Goal: Task Accomplishment & Management: Use online tool/utility

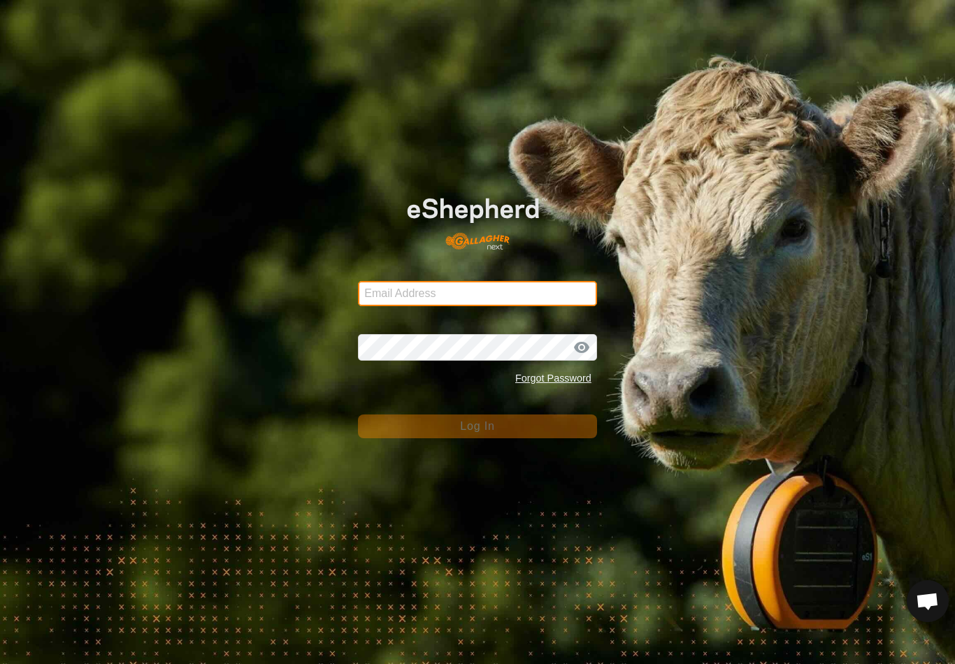
click at [378, 291] on input "Email Address" at bounding box center [477, 293] width 239 height 25
type input "anthony.thexton7@outlook.com"
click at [477, 426] on button "Log In" at bounding box center [477, 426] width 239 height 24
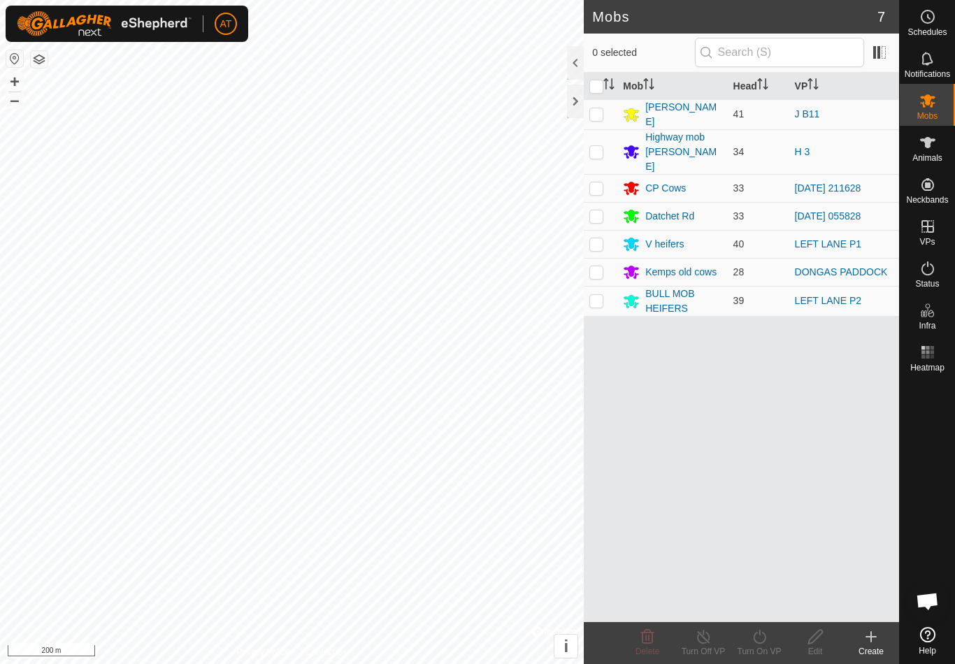
click at [608, 286] on td at bounding box center [601, 301] width 34 height 30
checkbox input "true"
click at [774, 643] on turn-on-svg-icon at bounding box center [759, 636] width 56 height 17
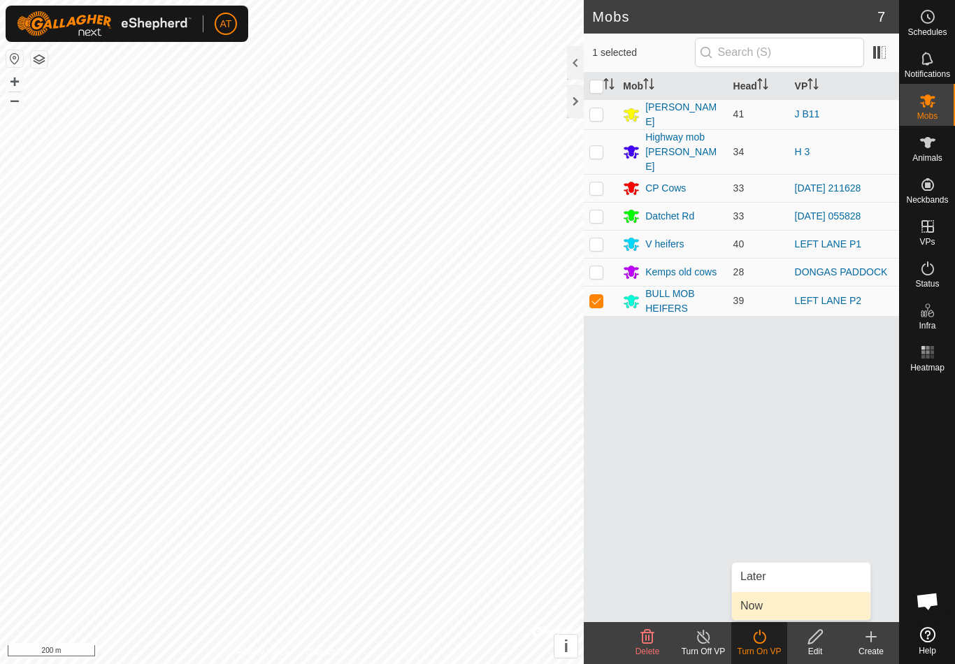
click at [766, 604] on link "Now" at bounding box center [801, 606] width 138 height 28
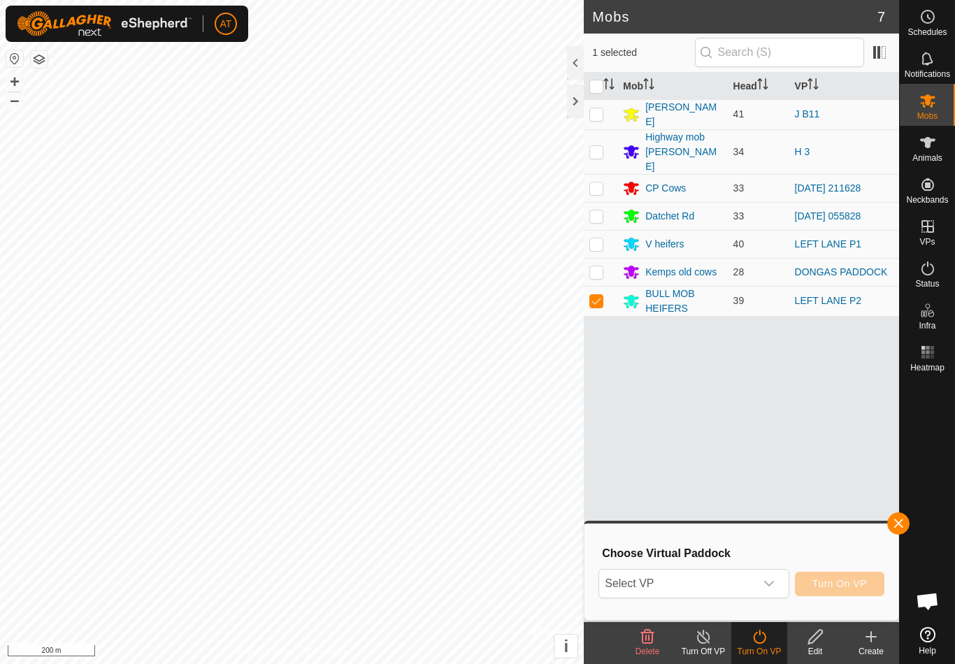
click at [723, 588] on span "Select VP" at bounding box center [676, 584] width 155 height 28
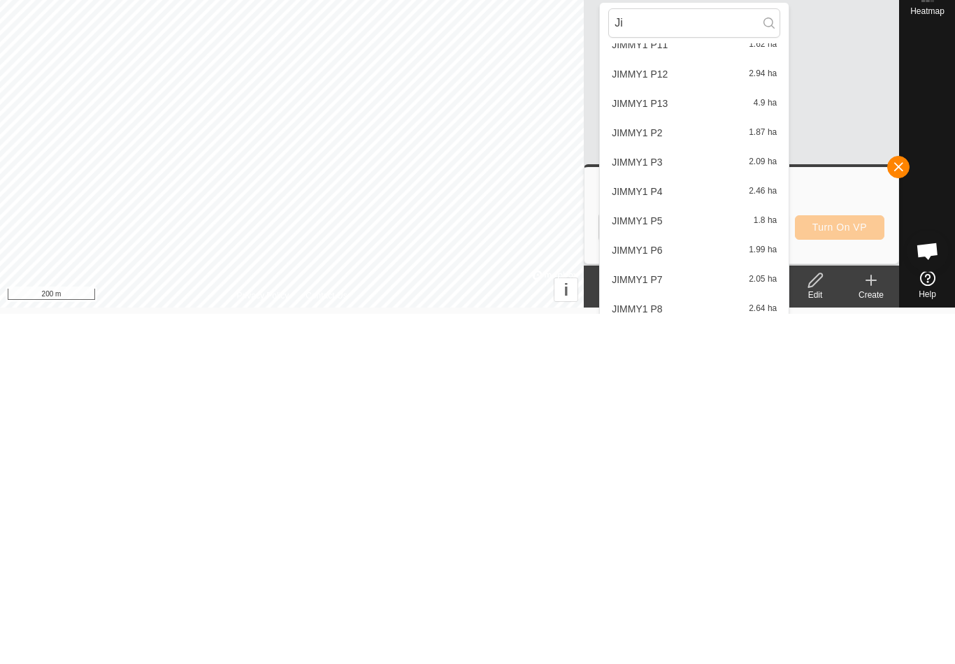
scroll to position [133, 0]
type input "J"
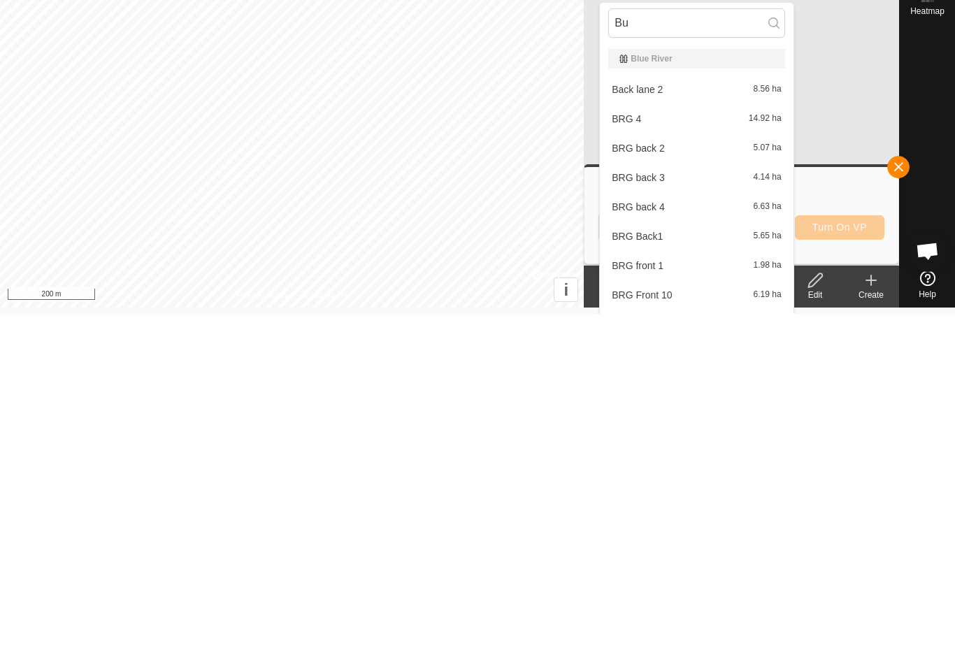
scroll to position [0, 0]
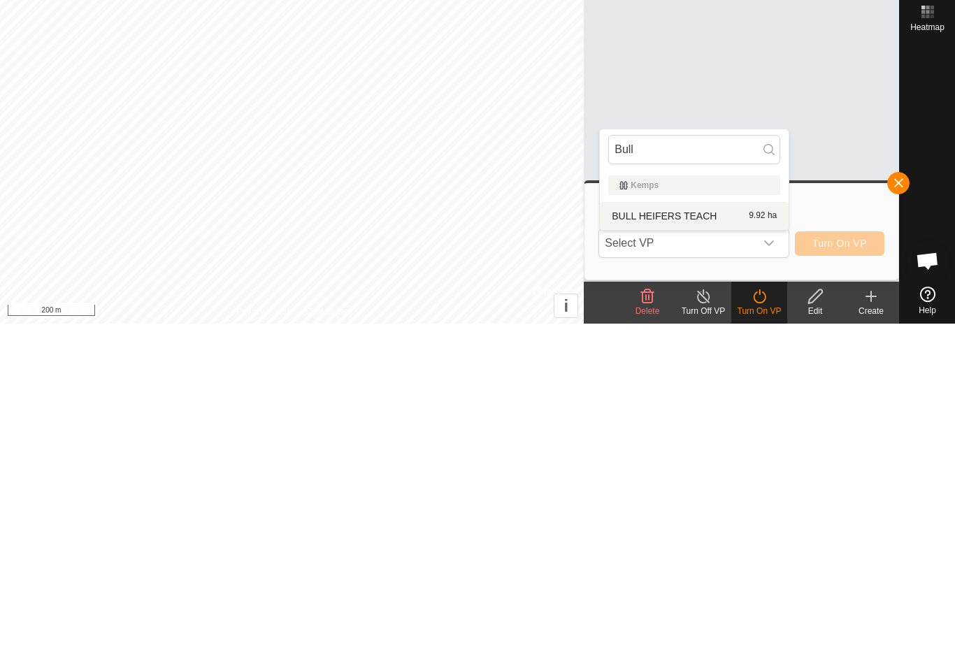
type input "Bull"
click at [706, 551] on span "BULL HEIFERS TEACH" at bounding box center [663, 556] width 105 height 10
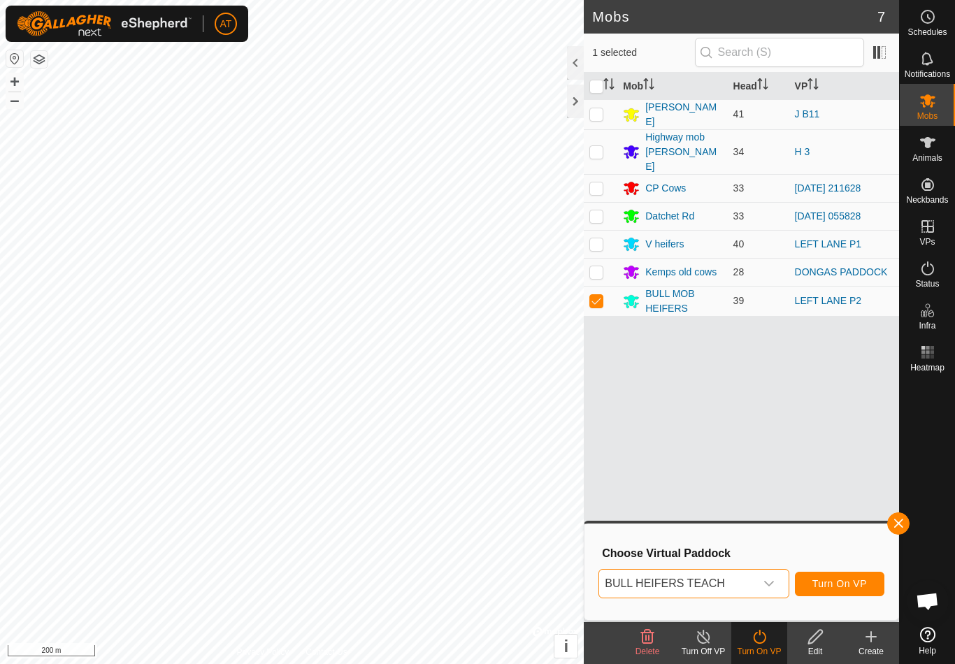
click at [849, 580] on span "Turn On VP" at bounding box center [839, 583] width 55 height 11
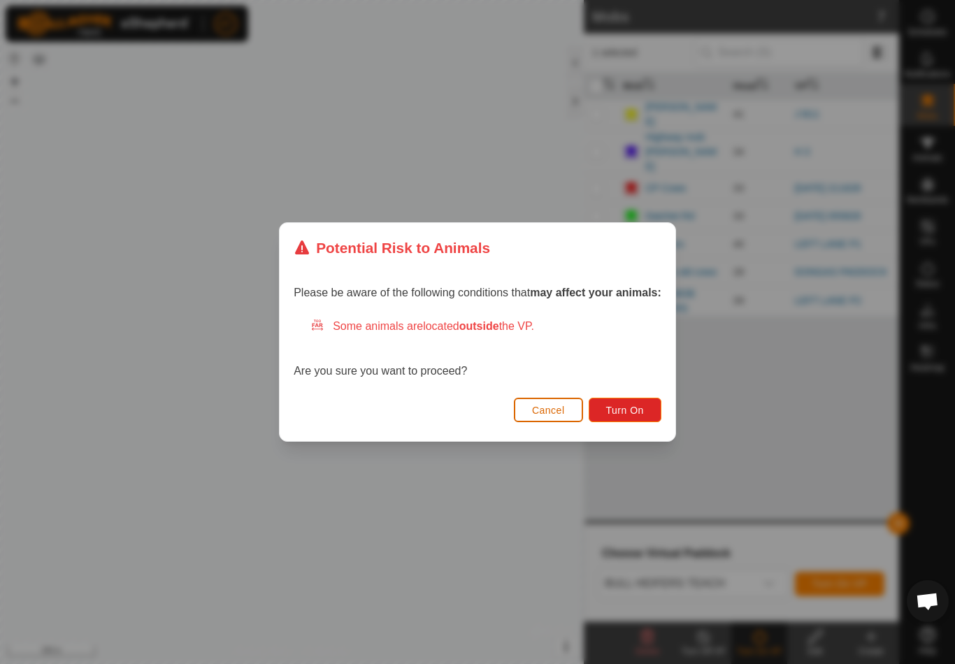
click at [635, 410] on span "Turn On" at bounding box center [625, 410] width 38 height 11
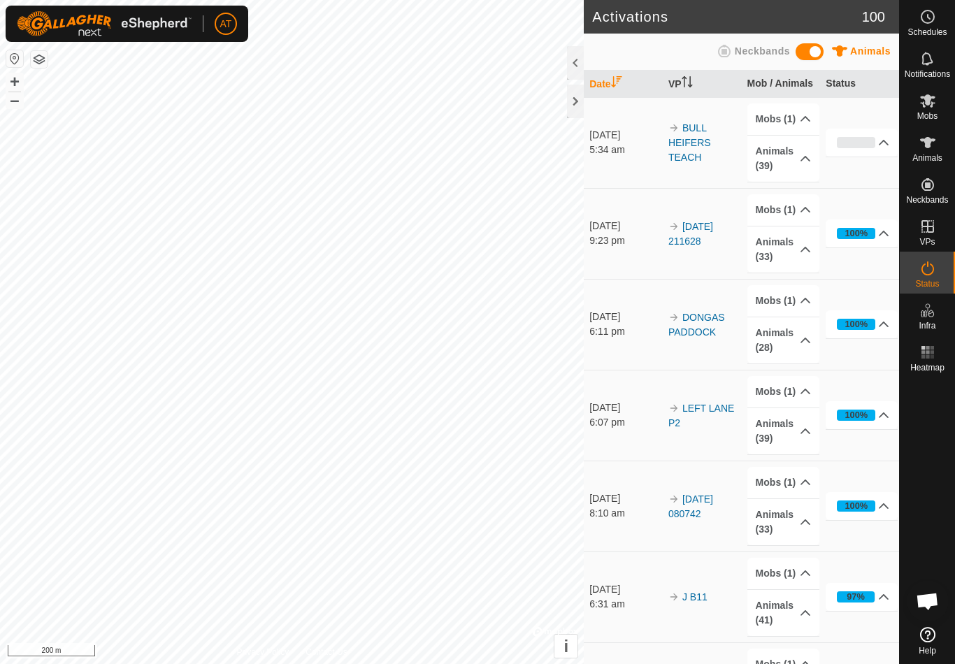
click at [579, 101] on div at bounding box center [575, 102] width 17 height 34
